Goal: Information Seeking & Learning: Find contact information

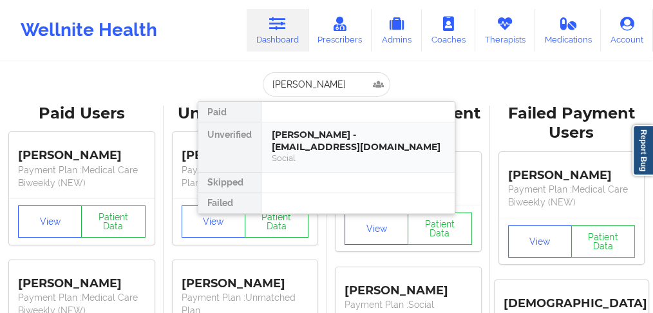
click at [325, 141] on div "[PERSON_NAME] - [EMAIL_ADDRESS][DOMAIN_NAME]" at bounding box center [358, 141] width 173 height 24
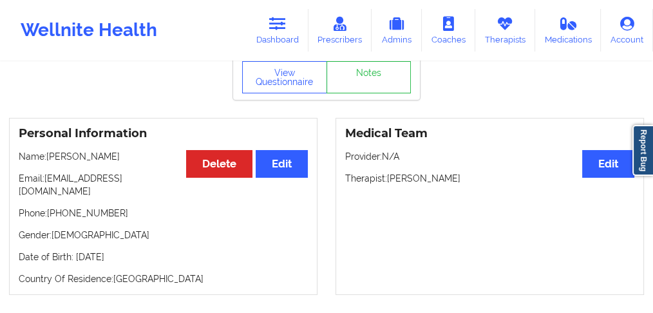
scroll to position [86, 0]
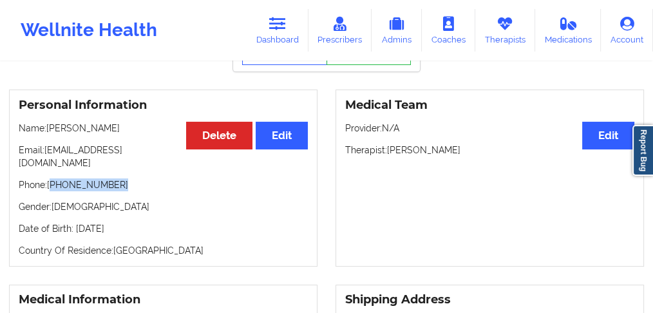
drag, startPoint x: 115, startPoint y: 177, endPoint x: 53, endPoint y: 177, distance: 61.8
click at [53, 178] on p "Phone: [PHONE_NUMBER]" at bounding box center [163, 184] width 289 height 13
copy p "[PHONE_NUMBER]"
drag, startPoint x: 177, startPoint y: 177, endPoint x: 151, endPoint y: 176, distance: 26.4
click at [176, 178] on p "Phone: [PHONE_NUMBER]" at bounding box center [163, 184] width 289 height 13
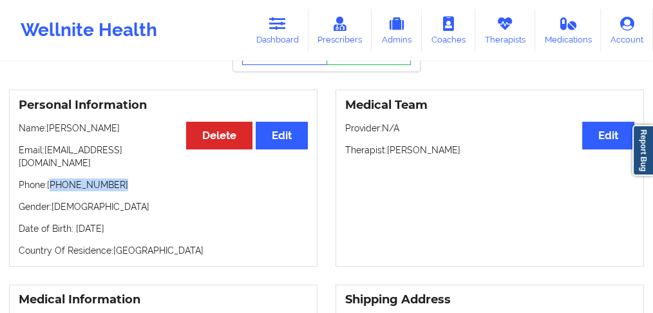
click at [119, 178] on p "Phone: [PHONE_NUMBER]" at bounding box center [163, 184] width 289 height 13
click at [86, 183] on div "Personal Information Edit Delete Name: [PERSON_NAME] Email: [EMAIL_ADDRESS][DOM…" at bounding box center [163, 178] width 309 height 177
drag, startPoint x: 114, startPoint y: 176, endPoint x: 256, endPoint y: 115, distance: 154.9
click at [54, 178] on p "Phone: [PHONE_NUMBER]" at bounding box center [163, 184] width 289 height 13
copy p "[PHONE_NUMBER]"
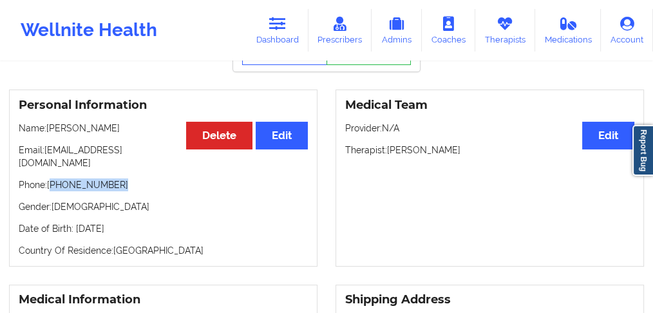
drag, startPoint x: 122, startPoint y: 133, endPoint x: 504, endPoint y: 57, distance: 390.1
click at [53, 133] on p "Name: [PERSON_NAME]" at bounding box center [163, 128] width 289 height 13
copy p "[PERSON_NAME]"
click at [297, 39] on link "Dashboard" at bounding box center [278, 30] width 62 height 43
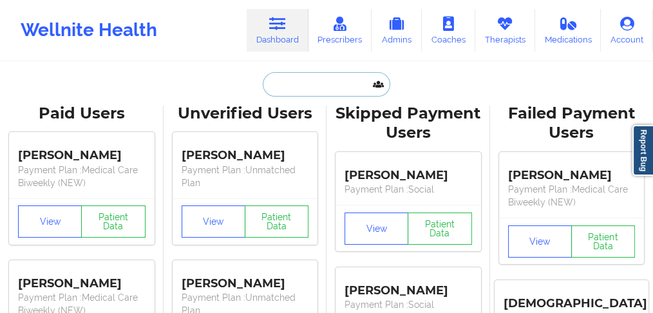
click at [289, 88] on input "text" at bounding box center [327, 84] width 128 height 24
paste input "[PERSON_NAME]"
type input "[PERSON_NAME]"
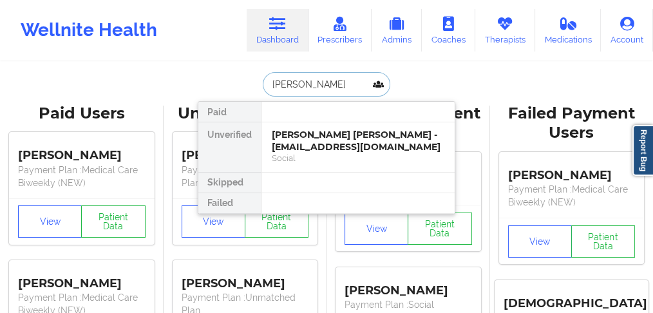
click at [300, 138] on div "[PERSON_NAME] [PERSON_NAME] - [EMAIL_ADDRESS][DOMAIN_NAME]" at bounding box center [358, 141] width 173 height 24
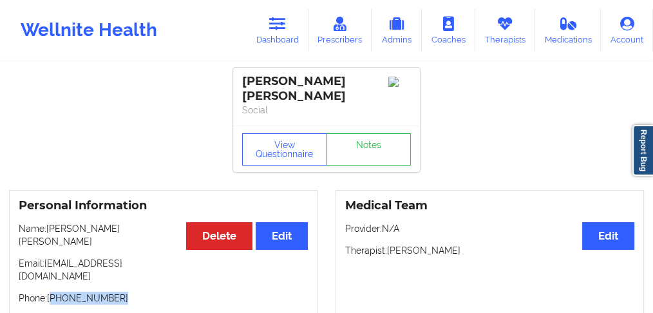
drag, startPoint x: 118, startPoint y: 258, endPoint x: 53, endPoint y: 260, distance: 65.1
click at [53, 292] on p "Phone: [PHONE_NUMBER]" at bounding box center [163, 298] width 289 height 13
copy p "[PHONE_NUMBER]"
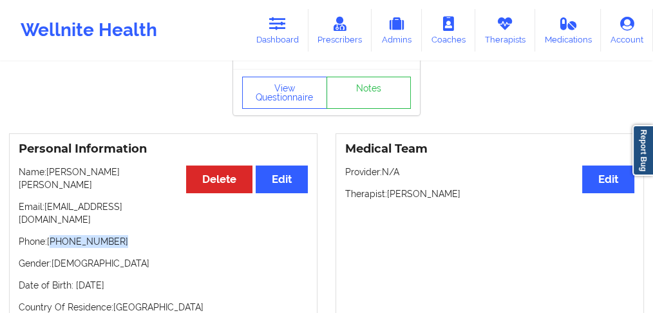
scroll to position [43, 0]
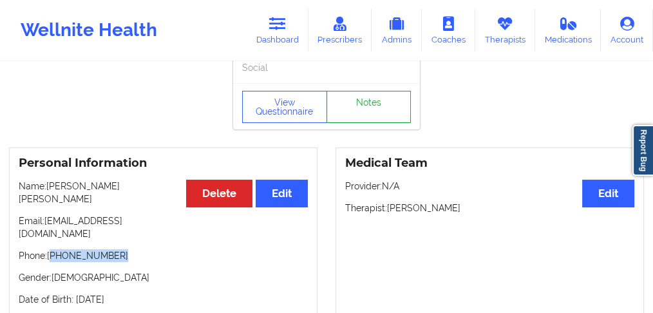
click at [369, 99] on link "Notes" at bounding box center [369, 107] width 85 height 32
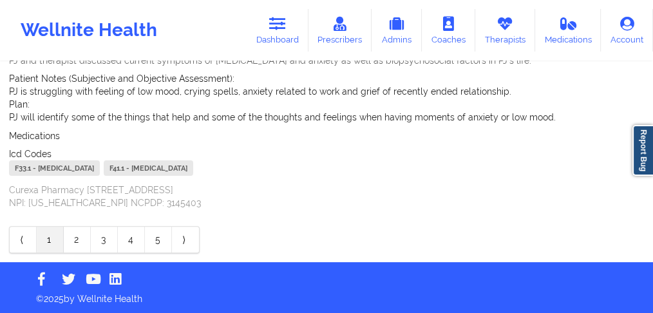
scroll to position [258, 0]
click at [75, 242] on link "2" at bounding box center [77, 240] width 27 height 26
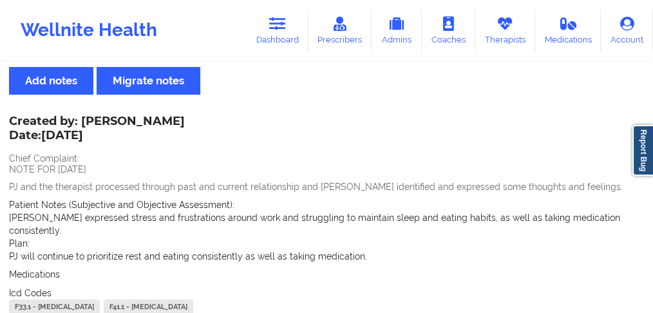
scroll to position [0, 0]
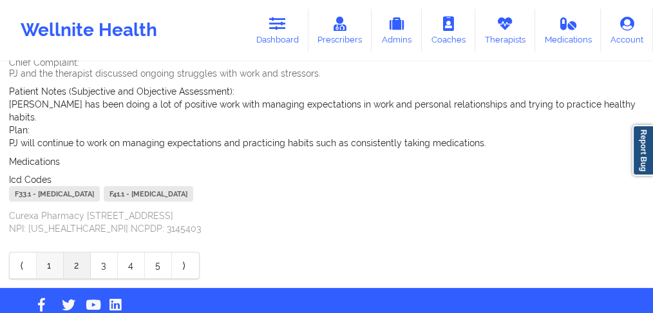
click at [44, 252] on link "1" at bounding box center [50, 265] width 27 height 26
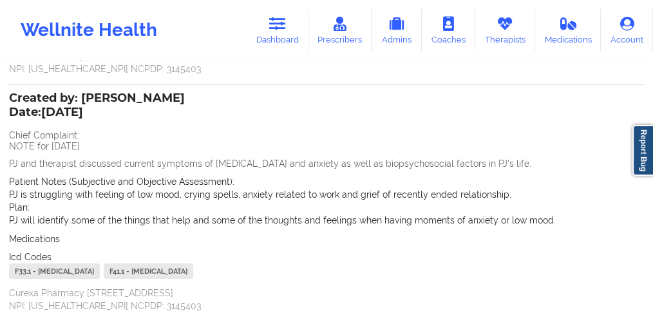
scroll to position [326, 0]
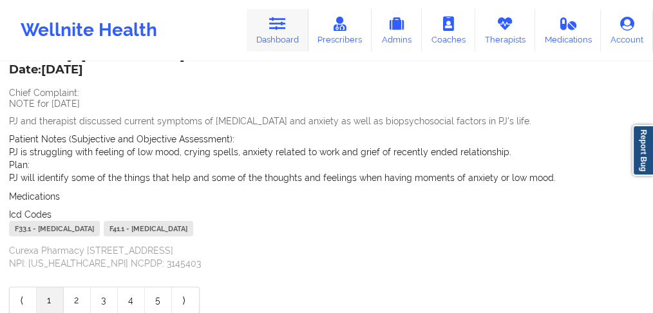
click at [281, 31] on link "Dashboard" at bounding box center [278, 30] width 62 height 43
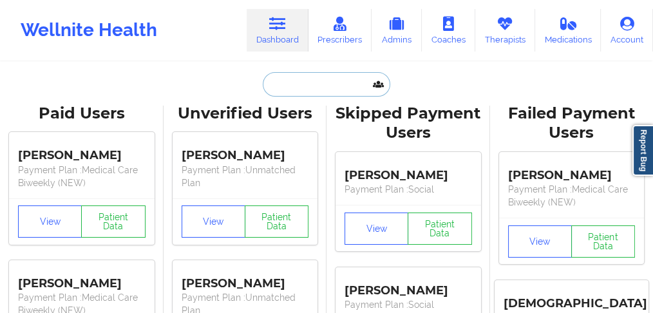
click at [309, 84] on input "text" at bounding box center [327, 84] width 128 height 24
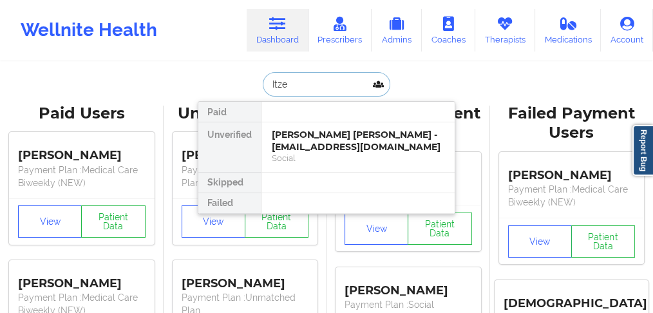
type input "[PERSON_NAME]"
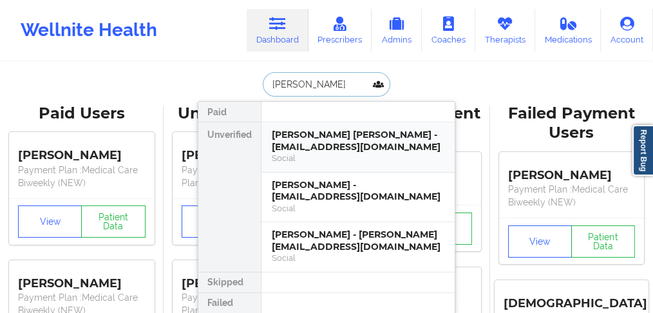
click at [321, 143] on div "[PERSON_NAME] [PERSON_NAME] - [EMAIL_ADDRESS][DOMAIN_NAME]" at bounding box center [358, 141] width 173 height 24
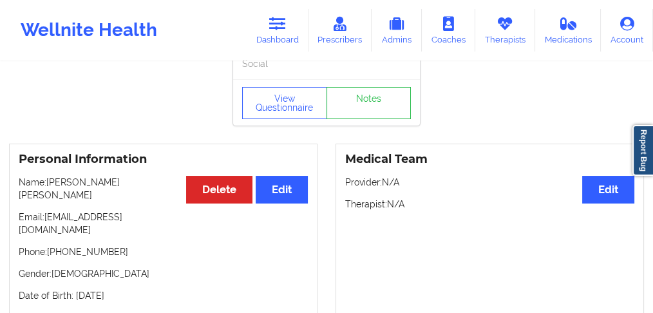
scroll to position [43, 0]
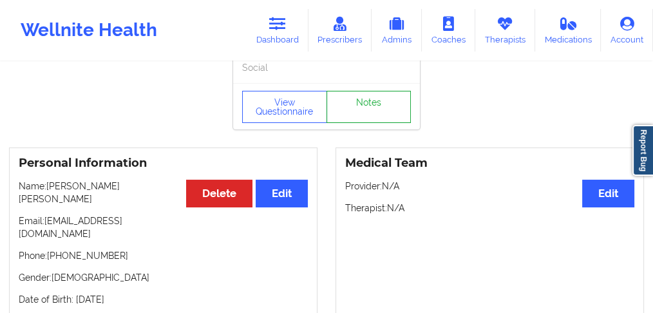
click at [364, 98] on link "Notes" at bounding box center [369, 107] width 85 height 32
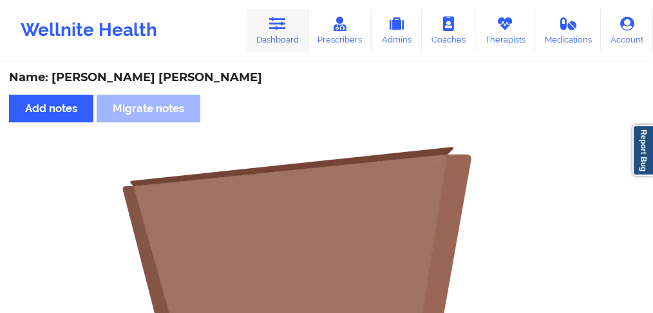
click at [273, 46] on link "Dashboard" at bounding box center [278, 30] width 62 height 43
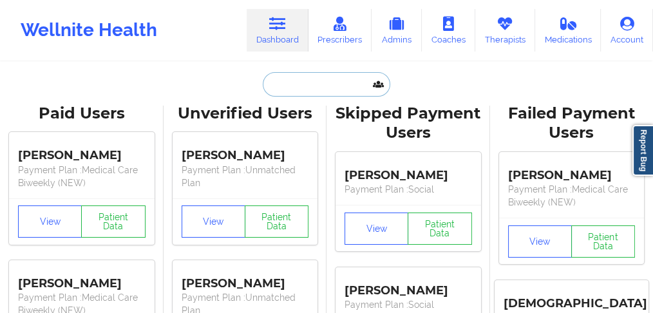
click at [307, 87] on input "text" at bounding box center [327, 84] width 128 height 24
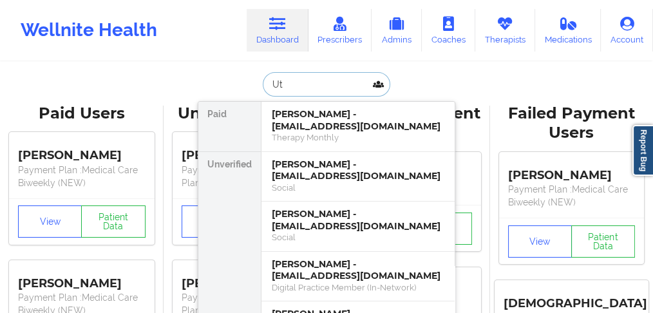
type input "U"
type input "[PERSON_NAME]"
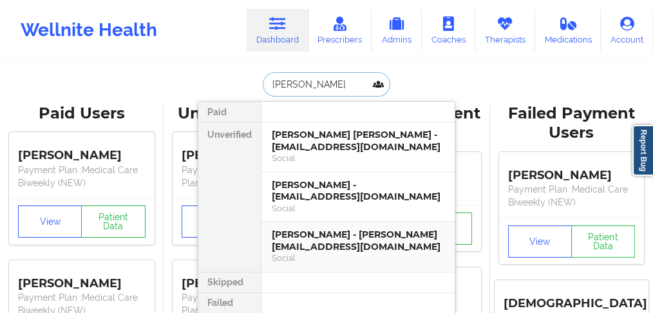
click at [323, 239] on div "[PERSON_NAME] - [PERSON_NAME][EMAIL_ADDRESS][DOMAIN_NAME]" at bounding box center [358, 241] width 173 height 24
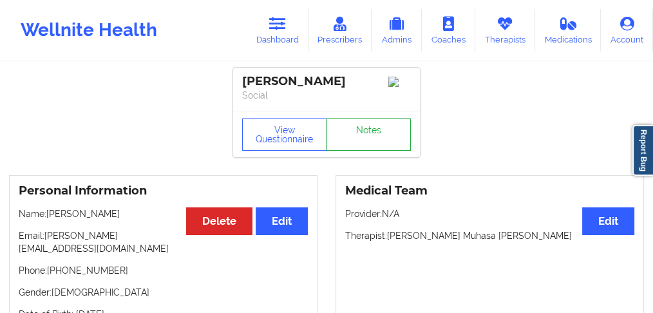
click at [368, 137] on link "Notes" at bounding box center [369, 135] width 85 height 32
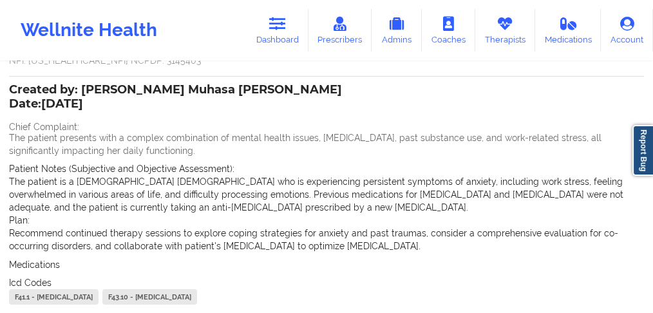
scroll to position [163, 0]
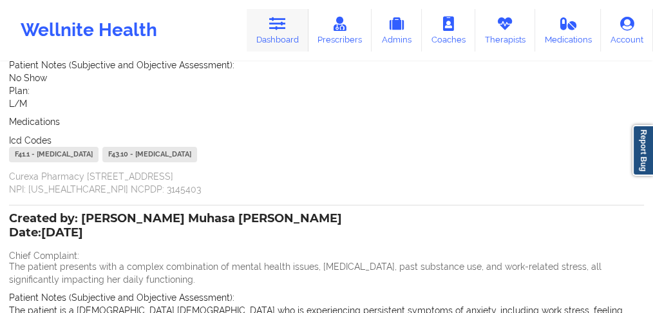
click at [273, 43] on link "Dashboard" at bounding box center [278, 30] width 62 height 43
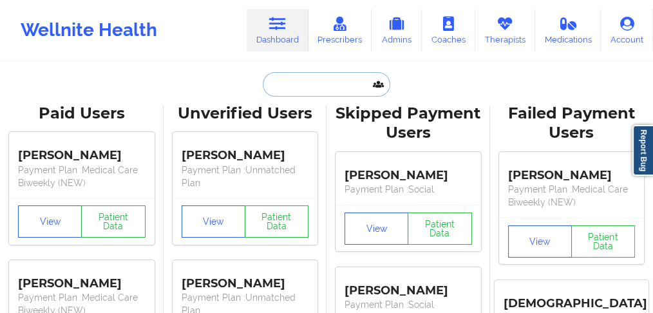
click at [283, 84] on input "text" at bounding box center [327, 84] width 128 height 24
paste input "K9054023501"
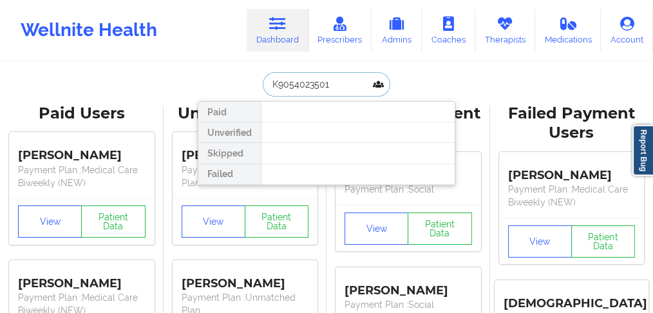
drag, startPoint x: 333, startPoint y: 87, endPoint x: 148, endPoint y: 82, distance: 184.9
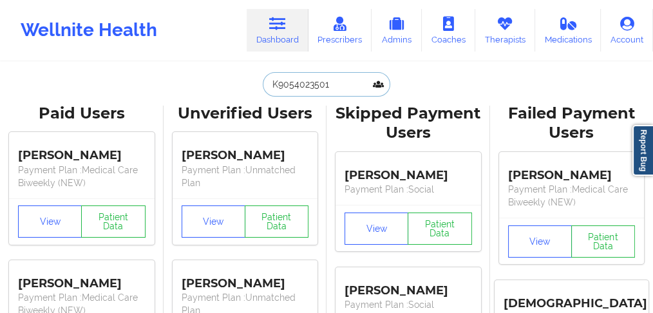
paste input "[PERSON_NAME]"
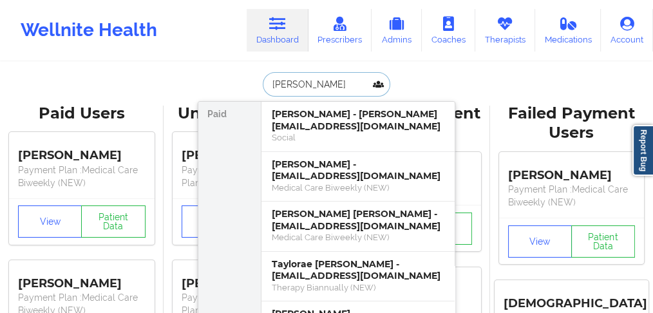
drag, startPoint x: 305, startPoint y: 87, endPoint x: 260, endPoint y: 89, distance: 44.5
click at [242, 87] on div "[PERSON_NAME] [PERSON_NAME] - [PERSON_NAME][EMAIL_ADDRESS][DOMAIN_NAME] Social …" at bounding box center [327, 84] width 258 height 24
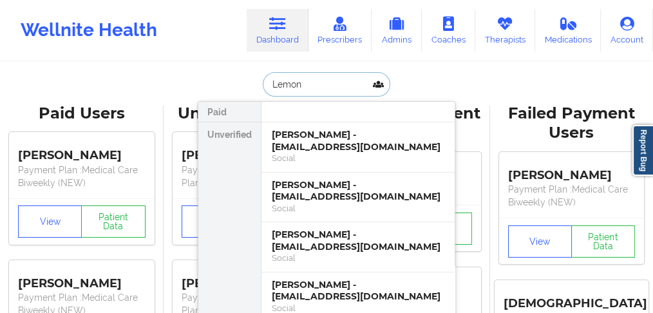
type input "Lemon"
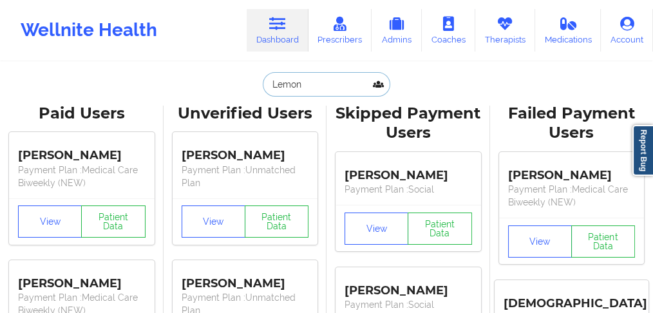
click at [298, 85] on input "Lemon" at bounding box center [327, 84] width 128 height 24
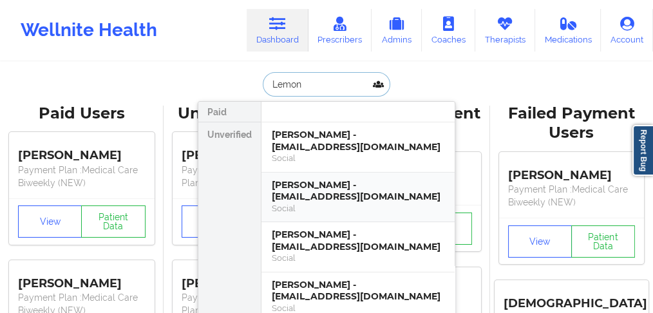
click at [307, 193] on div "[PERSON_NAME] - [EMAIL_ADDRESS][DOMAIN_NAME]" at bounding box center [358, 191] width 173 height 24
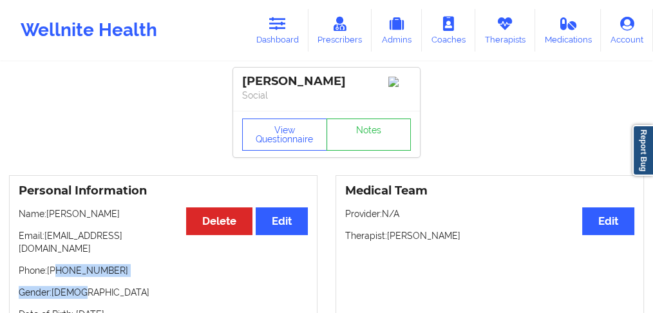
drag, startPoint x: 120, startPoint y: 271, endPoint x: 55, endPoint y: 263, distance: 65.0
click at [55, 263] on div "Personal Information Edit Delete Name: [PERSON_NAME] Email: [EMAIL_ADDRESS][DOM…" at bounding box center [163, 263] width 309 height 177
click at [90, 274] on div "Personal Information Edit Delete Name: [PERSON_NAME] Email: [EMAIL_ADDRESS][DOM…" at bounding box center [163, 263] width 309 height 177
drag, startPoint x: 120, startPoint y: 262, endPoint x: 53, endPoint y: 260, distance: 67.7
click at [53, 264] on p "Phone: [PHONE_NUMBER]" at bounding box center [163, 270] width 289 height 13
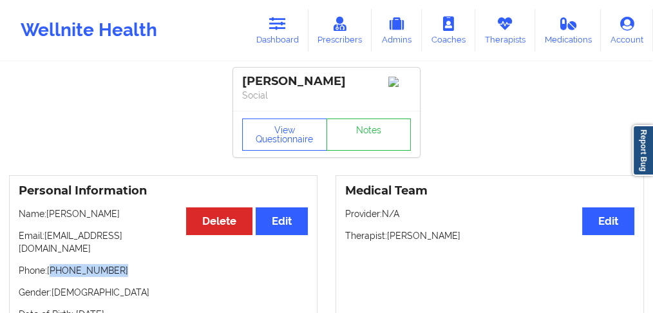
copy p "[PHONE_NUMBER]"
